Goal: Task Accomplishment & Management: Use online tool/utility

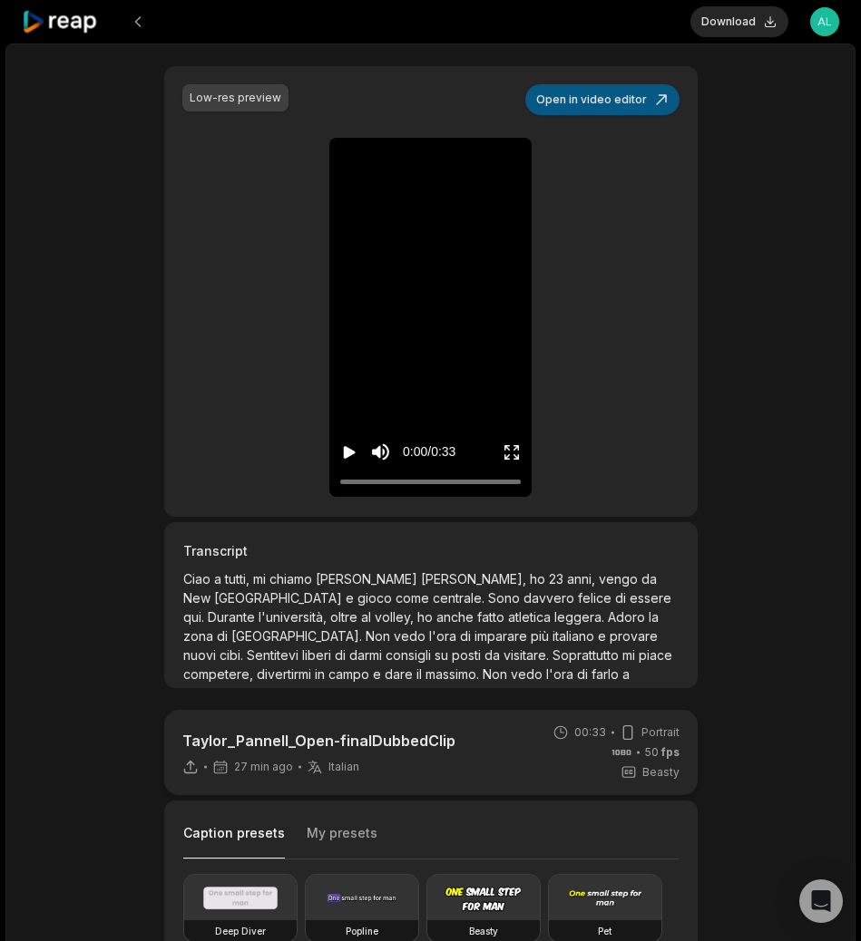
click at [623, 111] on button "Open in video editor" at bounding box center [602, 99] width 154 height 31
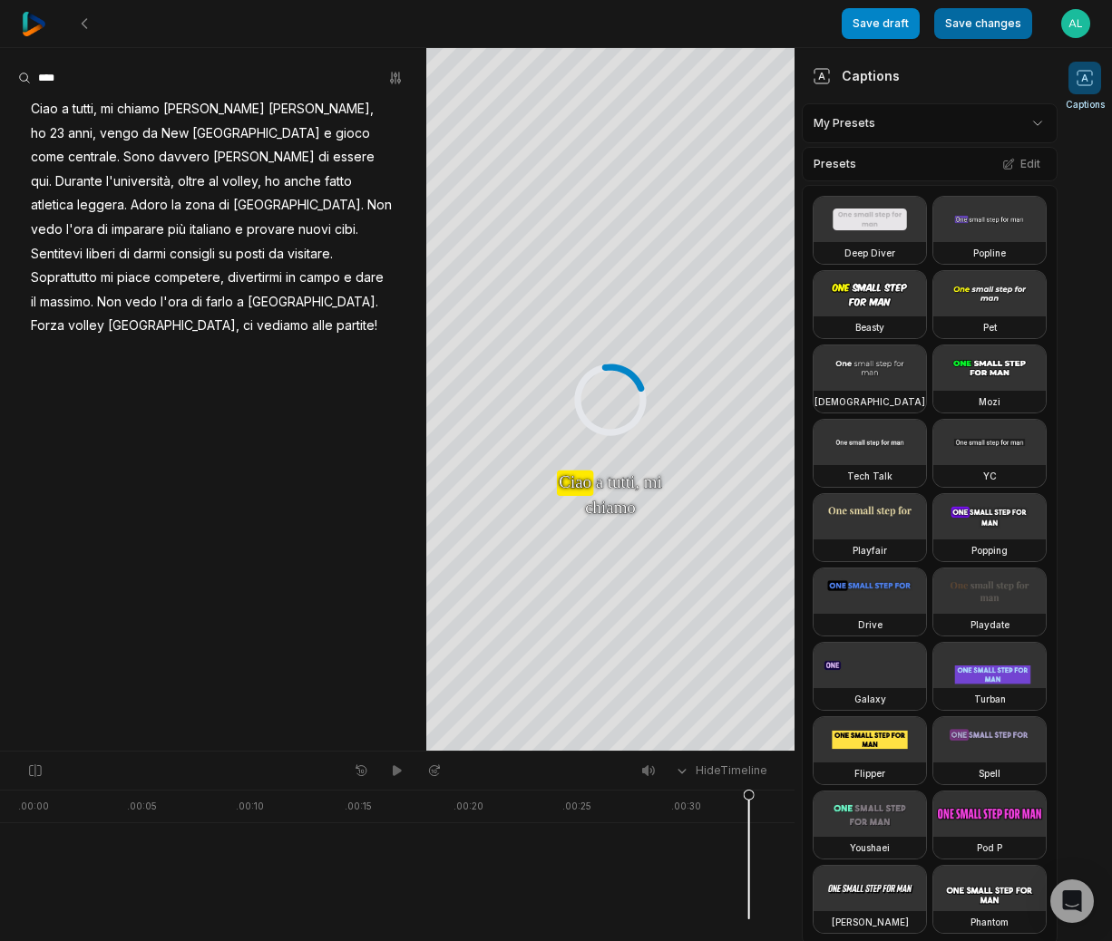
click at [998, 24] on button "Save changes" at bounding box center [983, 23] width 98 height 31
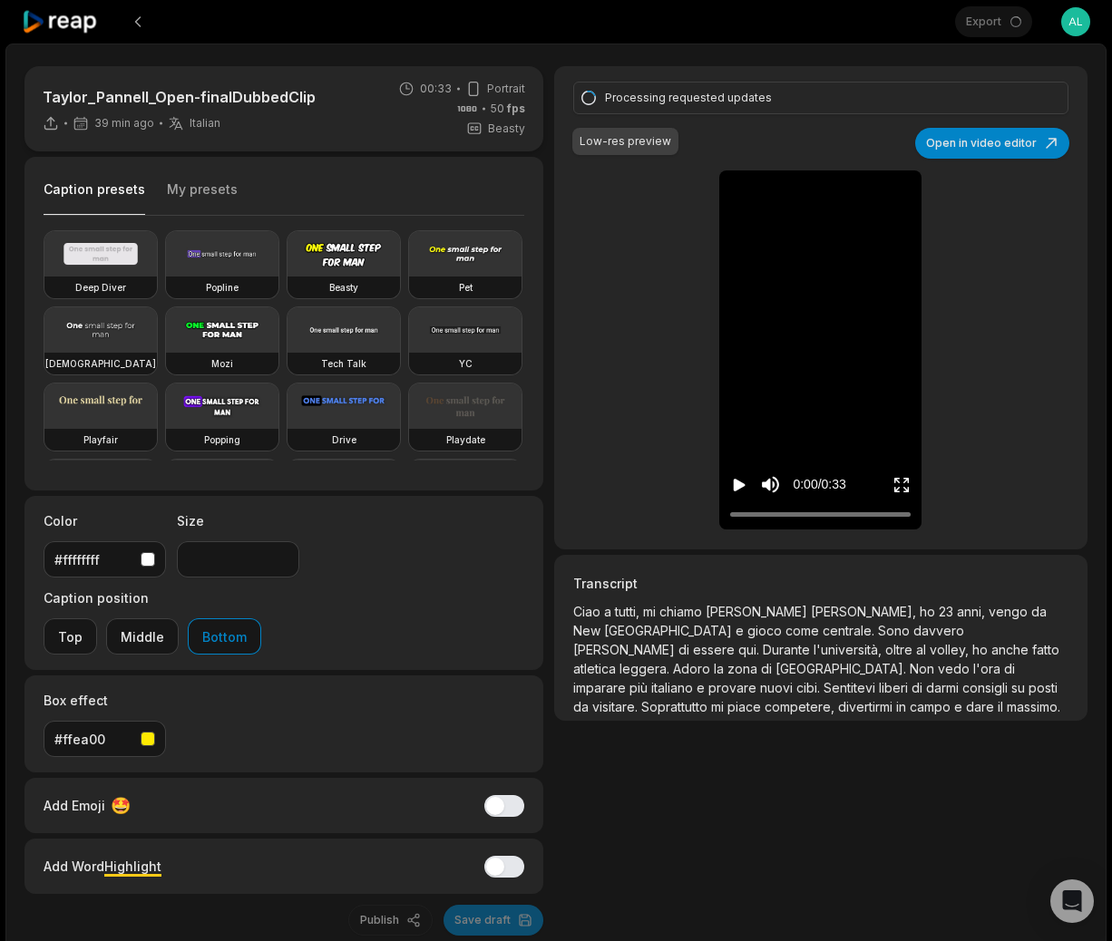
click at [80, 25] on icon at bounding box center [60, 22] width 77 height 24
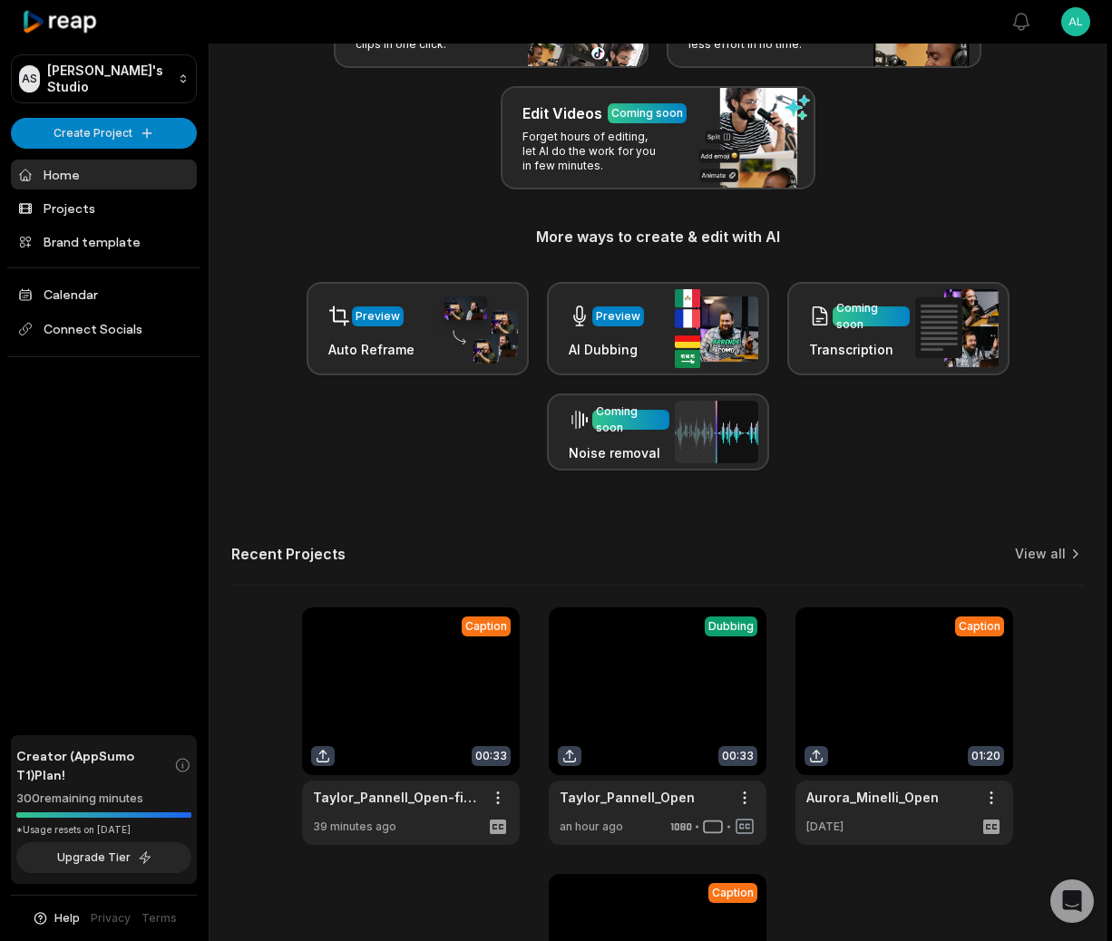
scroll to position [379, 0]
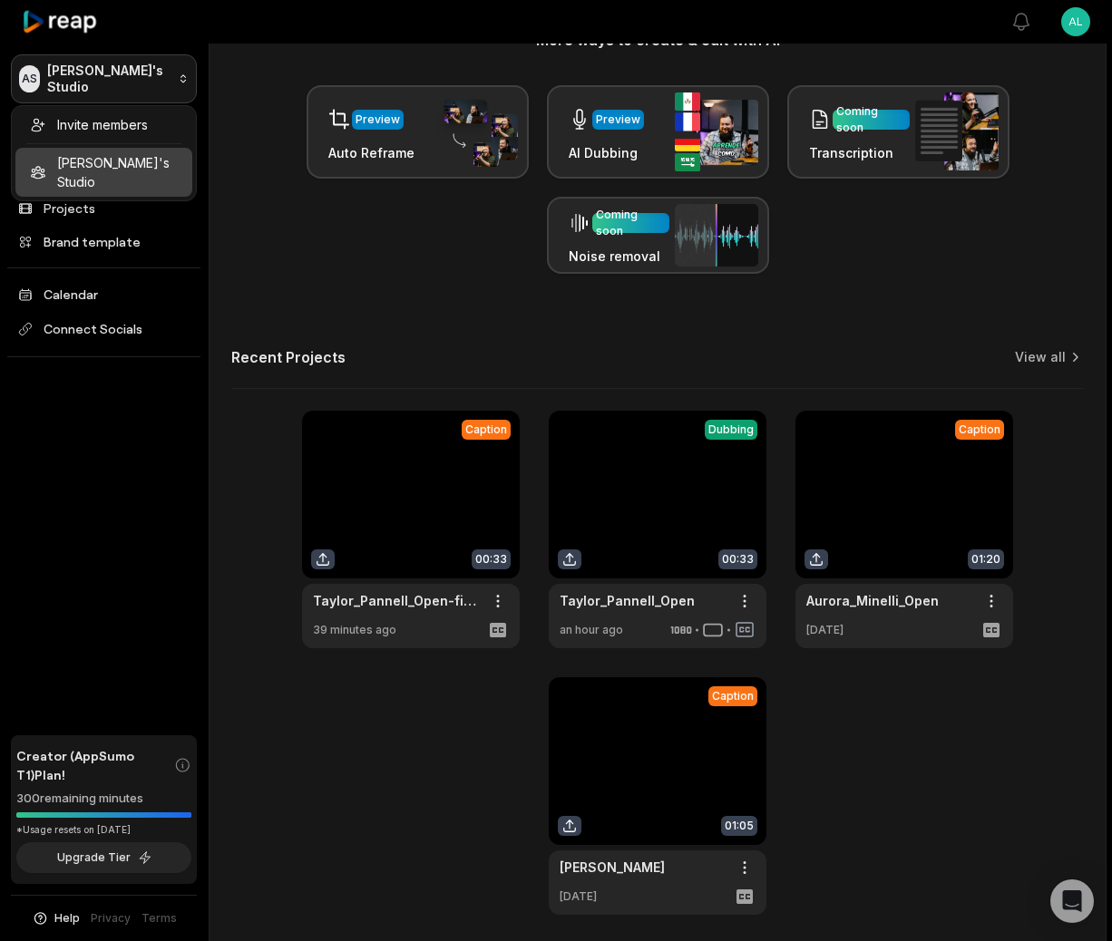
click at [179, 76] on html "AS Alessio's Studio Create Project Home Projects Brand template Calendar Connec…" at bounding box center [556, 91] width 1112 height 941
click at [241, 187] on html "AS Alessio's Studio Create Project Home Projects Brand template Calendar Connec…" at bounding box center [556, 91] width 1112 height 941
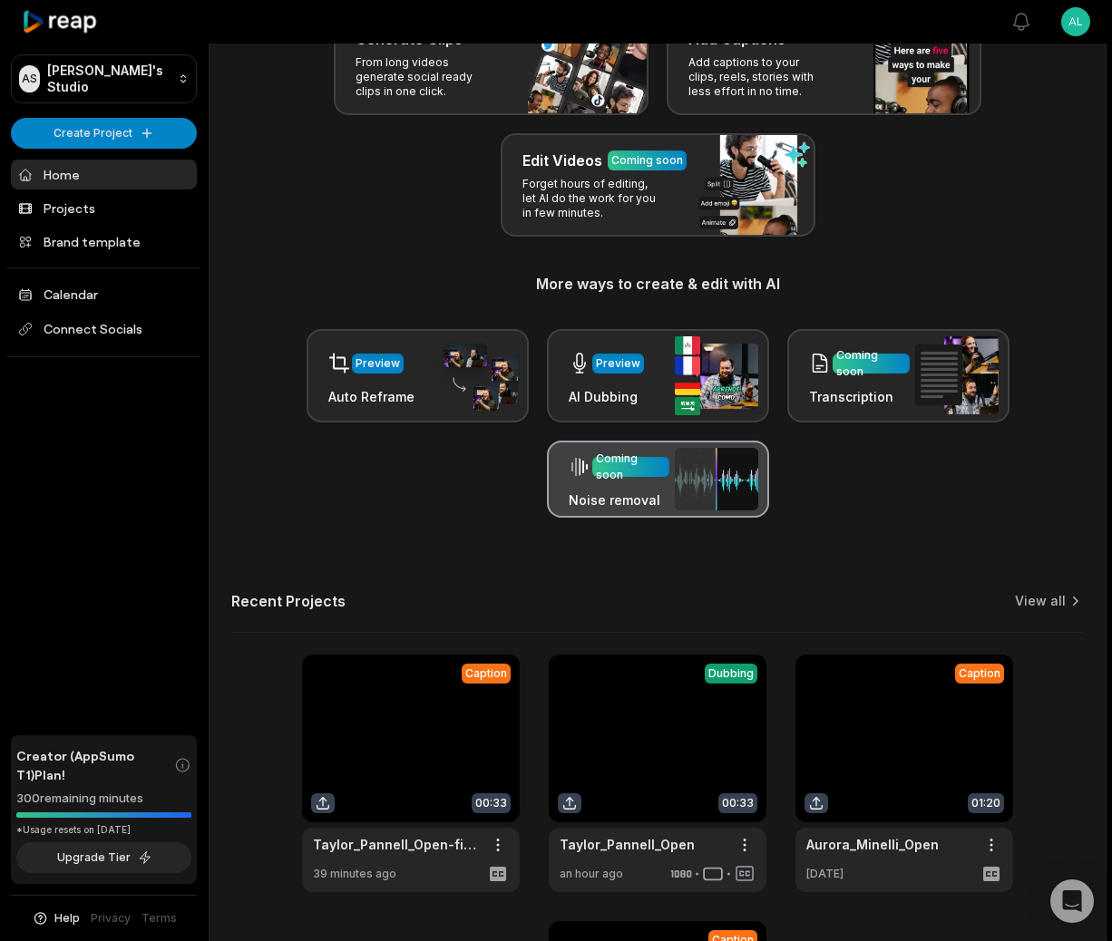
scroll to position [0, 0]
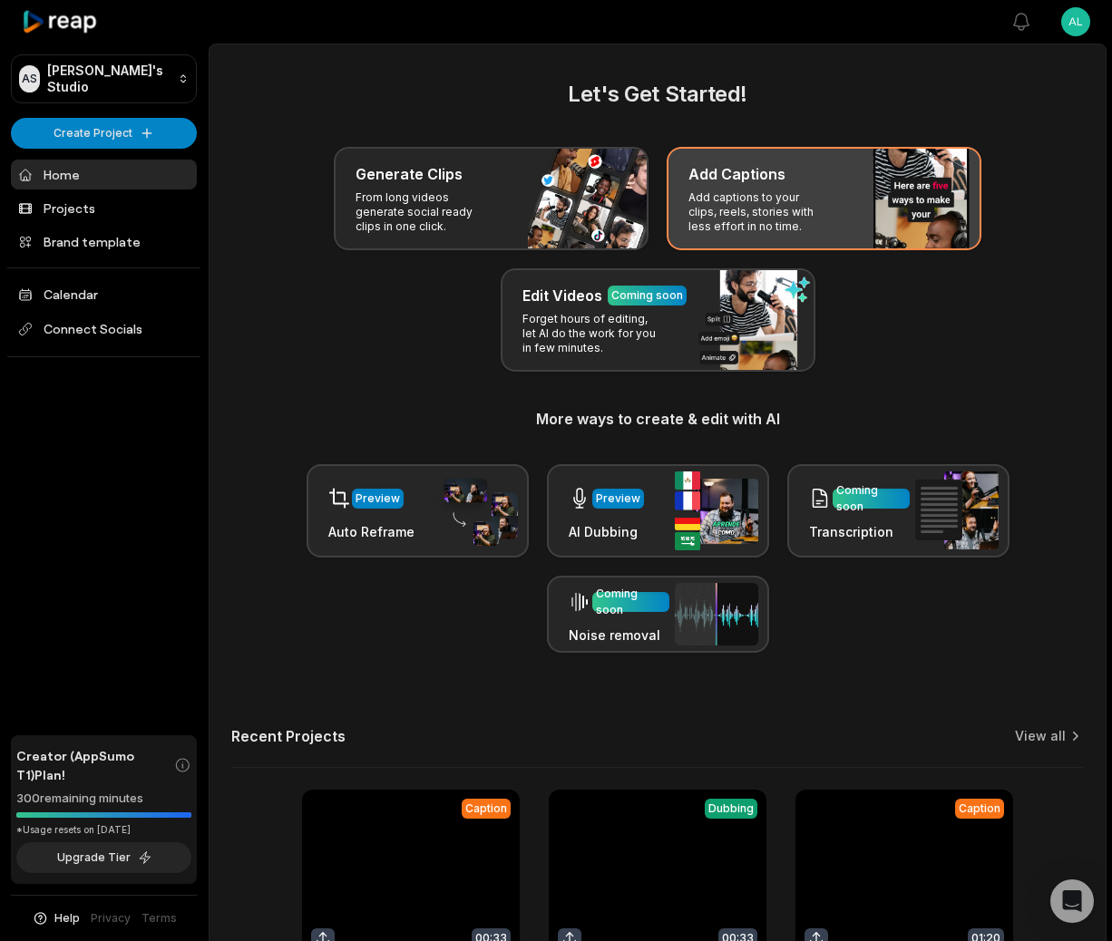
click at [777, 178] on h3 "Add Captions" at bounding box center [736, 174] width 97 height 22
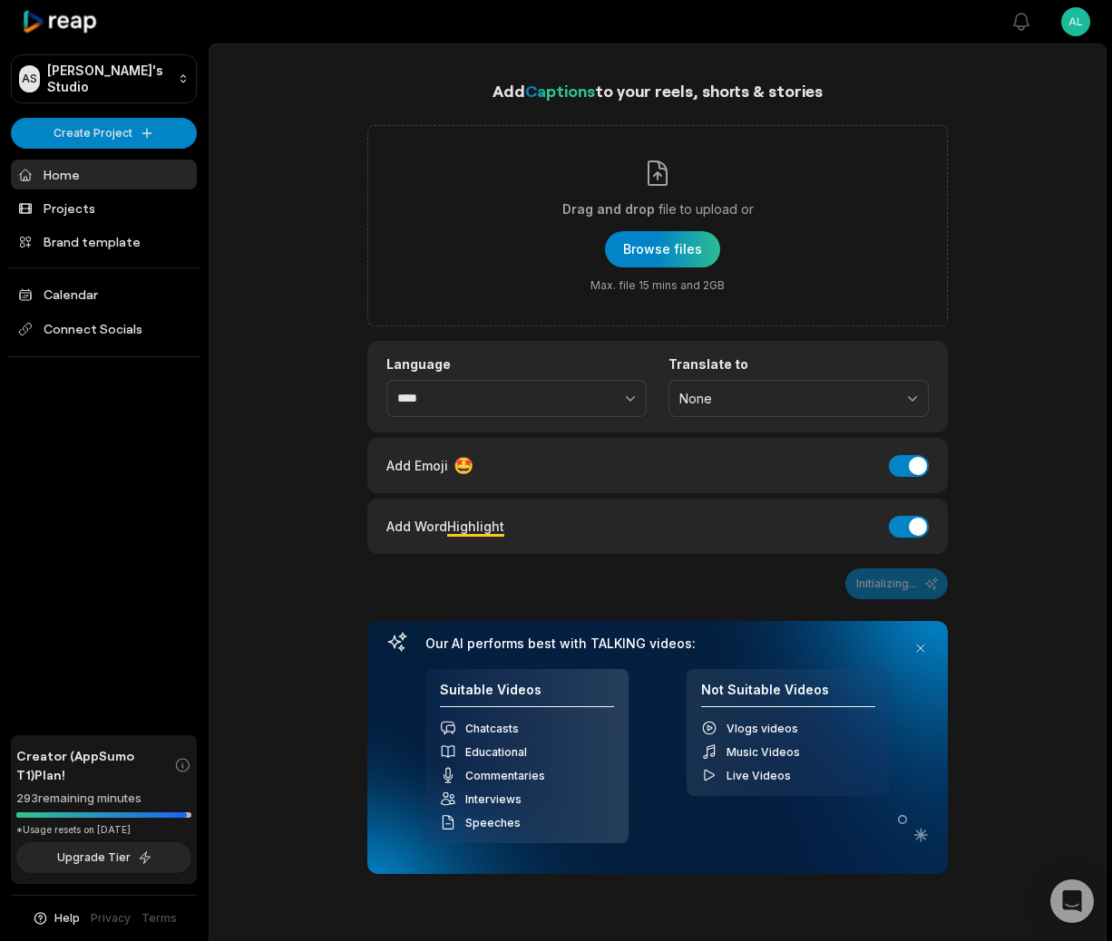
click at [1081, 25] on html "AS Alessio's Studio Create Project Home Projects Brand template Calendar Connec…" at bounding box center [556, 470] width 1112 height 941
click at [1007, 113] on span "Settings" at bounding box center [982, 111] width 48 height 19
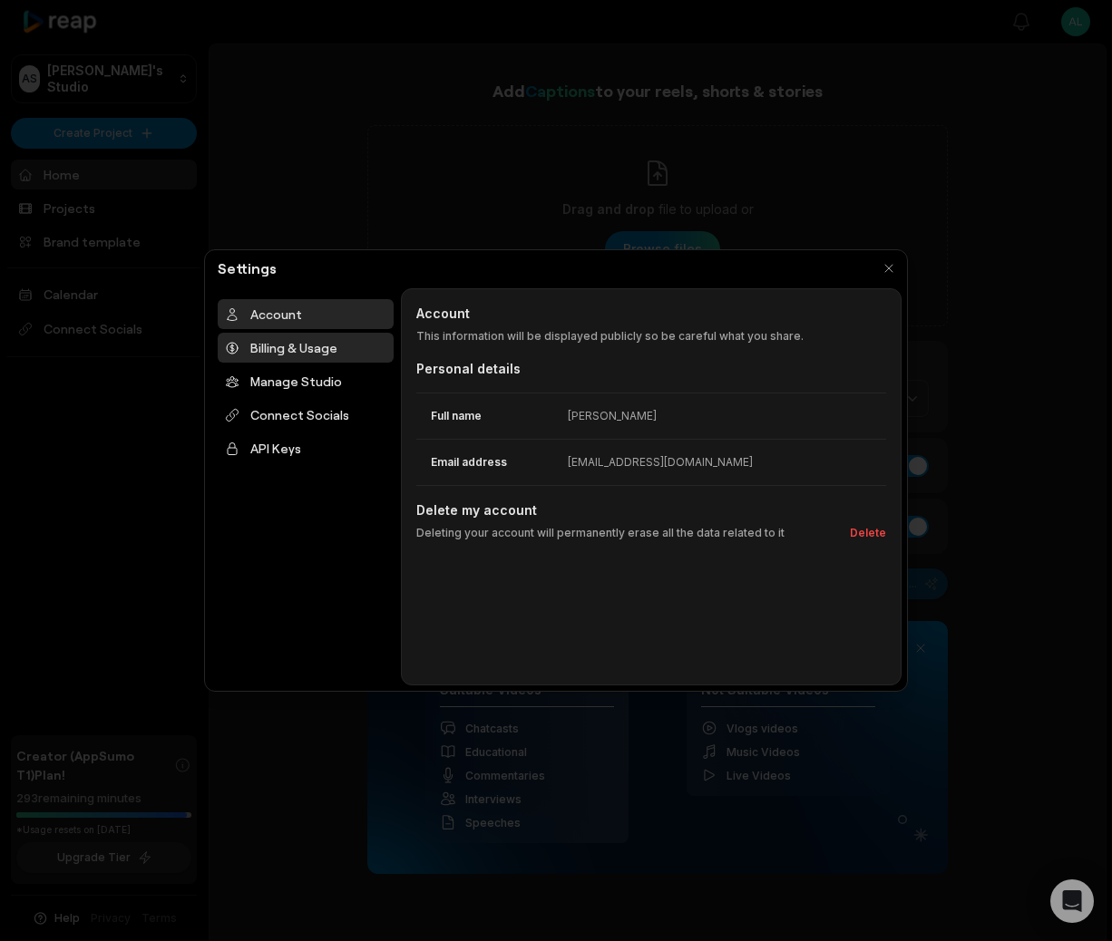
click at [316, 344] on div "Billing & Usage" at bounding box center [306, 348] width 176 height 30
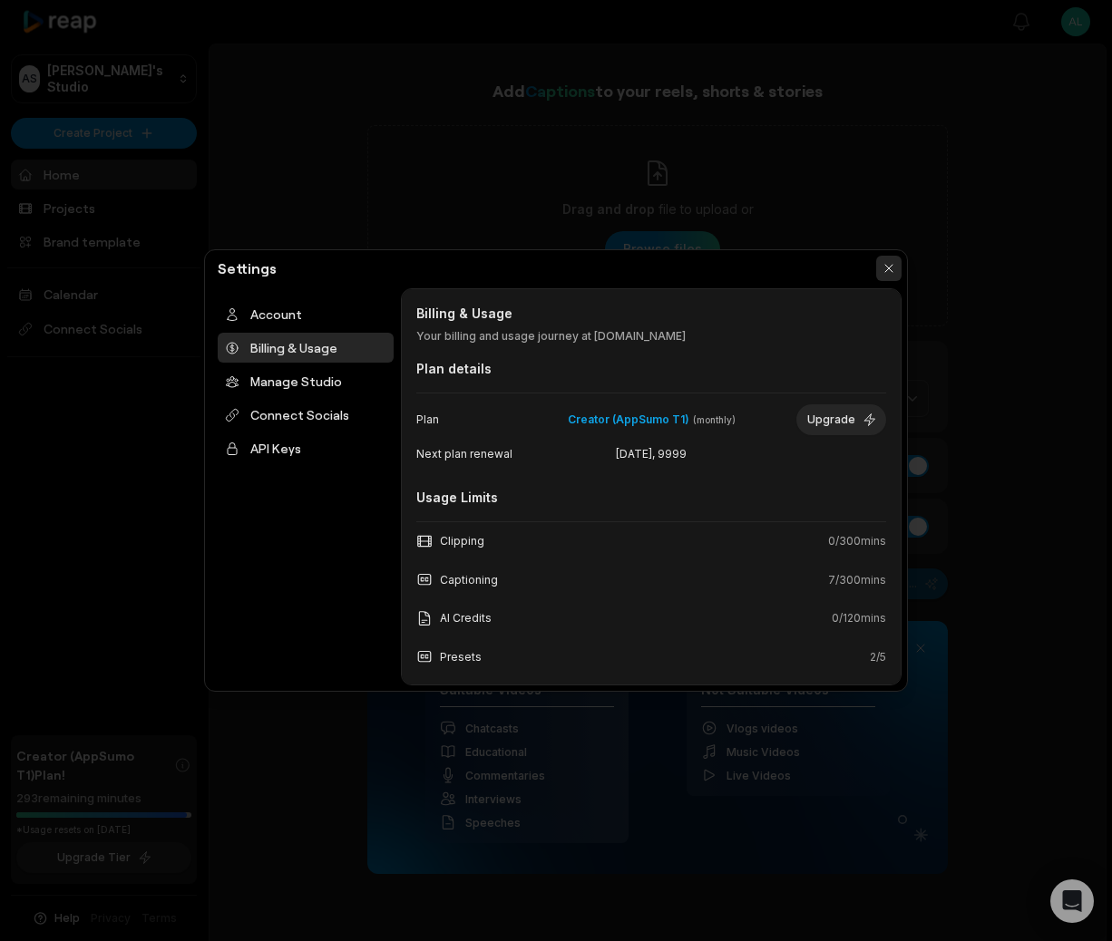
click at [887, 260] on button "button" at bounding box center [888, 268] width 25 height 25
